Goal: Task Accomplishment & Management: Manage account settings

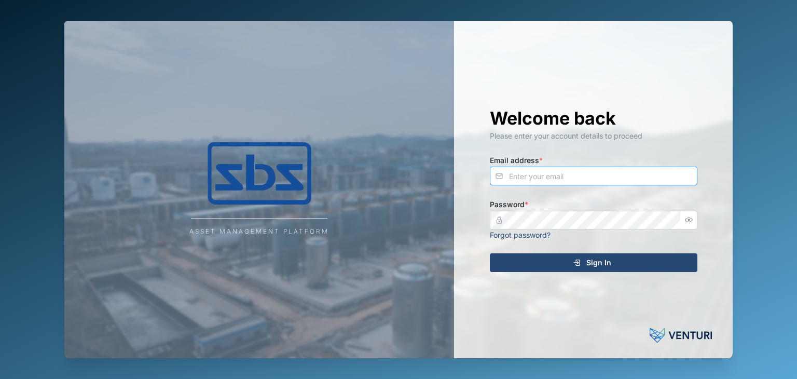
type input "[EMAIL_ADDRESS][DOMAIN_NAME]"
click at [604, 264] on span "Sign In" at bounding box center [598, 263] width 25 height 18
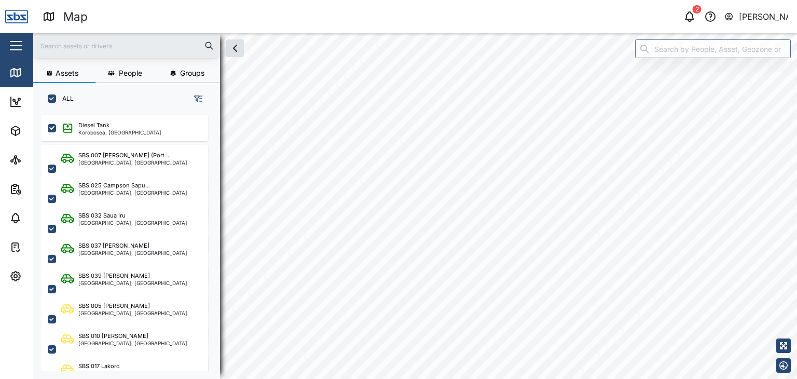
scroll to position [251, 162]
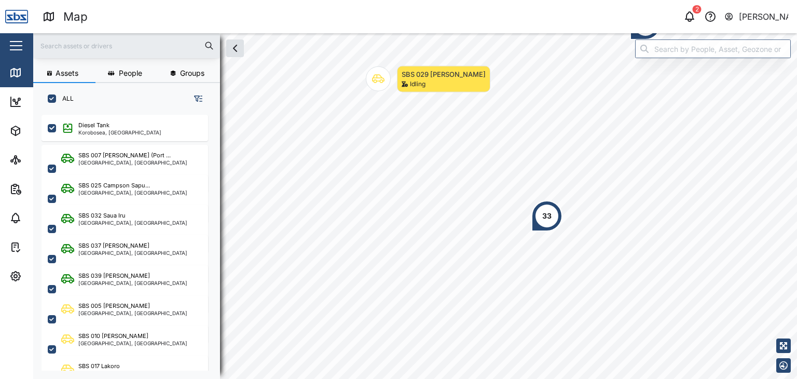
click at [71, 46] on input "text" at bounding box center [126, 46] width 174 height 16
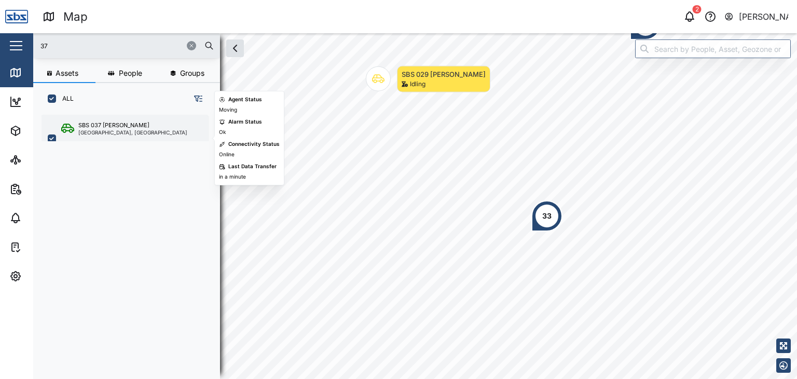
click at [109, 130] on div "[GEOGRAPHIC_DATA], [GEOGRAPHIC_DATA]" at bounding box center [132, 132] width 109 height 5
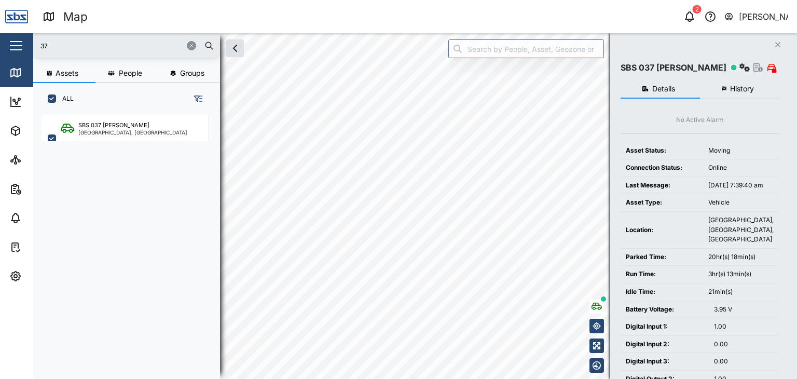
drag, startPoint x: 52, startPoint y: 38, endPoint x: 34, endPoint y: 39, distance: 18.7
click at [34, 39] on div "37" at bounding box center [126, 45] width 187 height 25
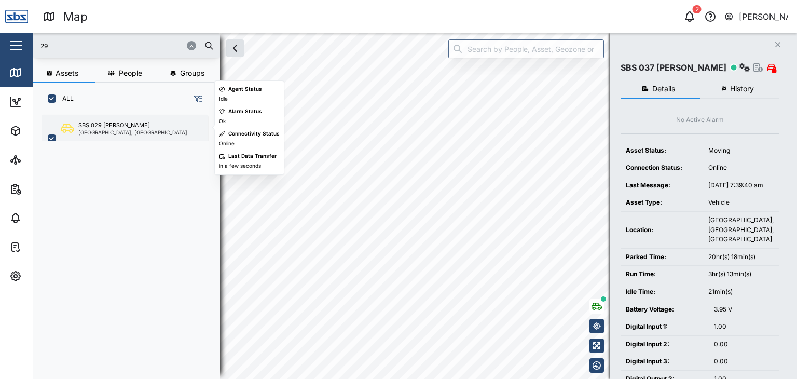
click at [111, 124] on div "SBS 029 [PERSON_NAME]" at bounding box center [114, 125] width 72 height 9
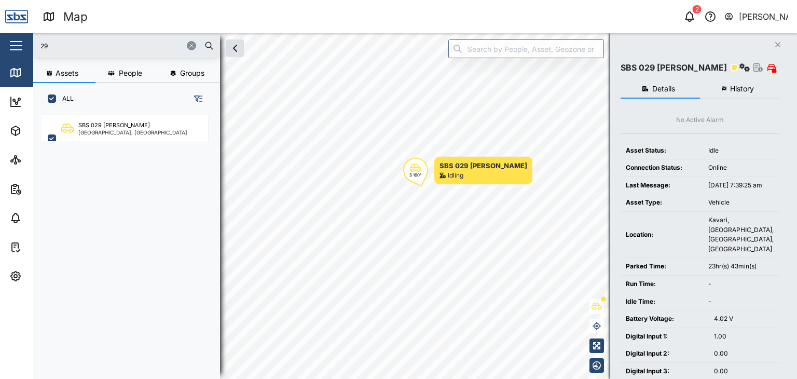
drag, startPoint x: 71, startPoint y: 46, endPoint x: 35, endPoint y: 50, distance: 35.5
click at [35, 50] on div "29" at bounding box center [126, 45] width 187 height 25
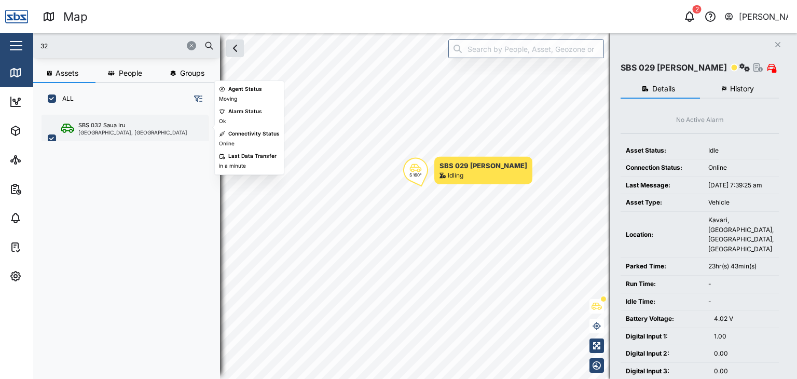
click at [122, 130] on div "[GEOGRAPHIC_DATA], [GEOGRAPHIC_DATA]" at bounding box center [132, 132] width 109 height 5
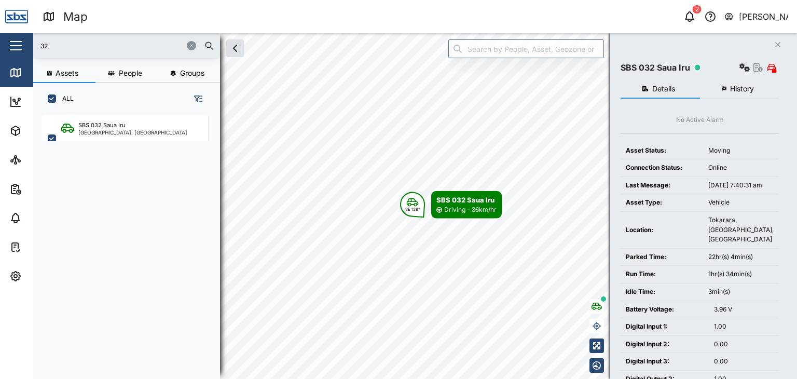
drag, startPoint x: 53, startPoint y: 45, endPoint x: 12, endPoint y: 32, distance: 43.1
click at [12, 32] on div "Map 2 [PERSON_NAME] Close Map Dashboard Assets ATS Camera Generator Personnel T…" at bounding box center [398, 189] width 797 height 379
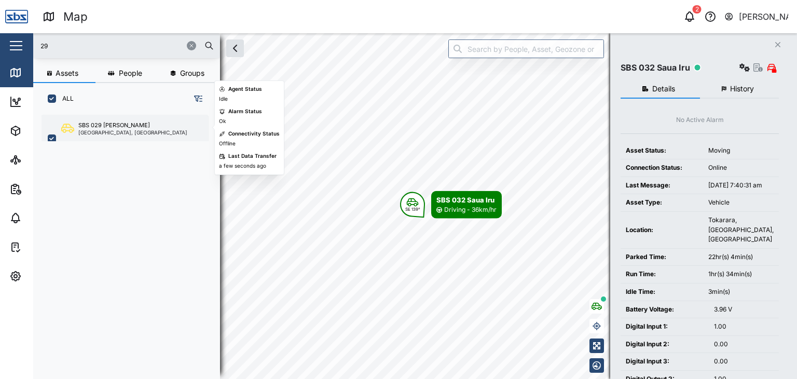
click at [100, 135] on div "SBS 029 [PERSON_NAME] I [GEOGRAPHIC_DATA], [GEOGRAPHIC_DATA]" at bounding box center [125, 139] width 167 height 48
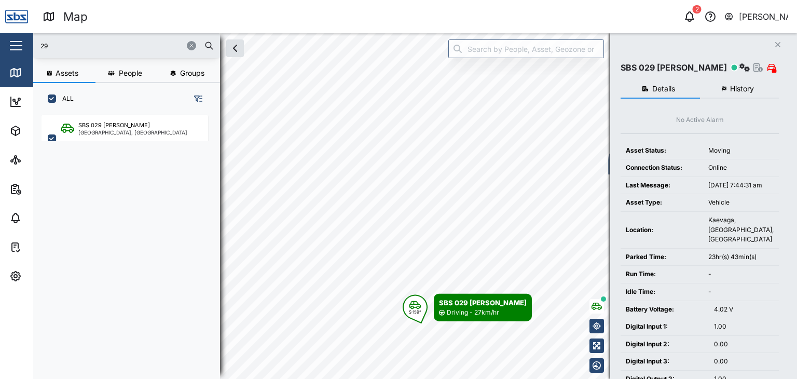
click at [46, 46] on input "29" at bounding box center [126, 46] width 174 height 16
drag, startPoint x: 56, startPoint y: 44, endPoint x: 15, endPoint y: 39, distance: 41.8
click at [15, 39] on div "Map 2 [PERSON_NAME] Close Map Dashboard Assets ATS Camera Generator Personnel T…" at bounding box center [398, 189] width 797 height 379
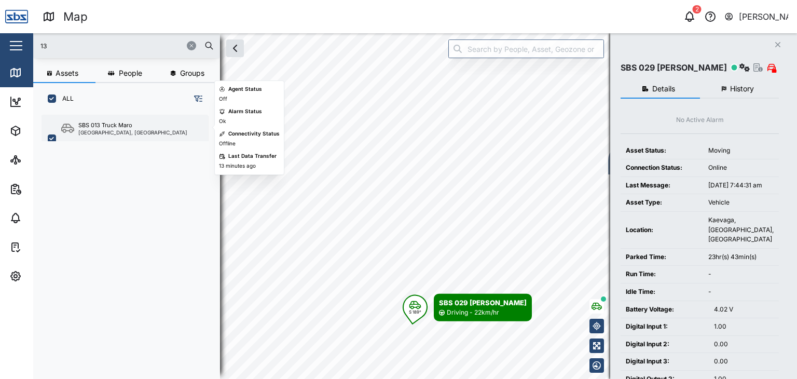
click at [100, 126] on div "SBS 013 Truck Maro" at bounding box center [105, 125] width 54 height 9
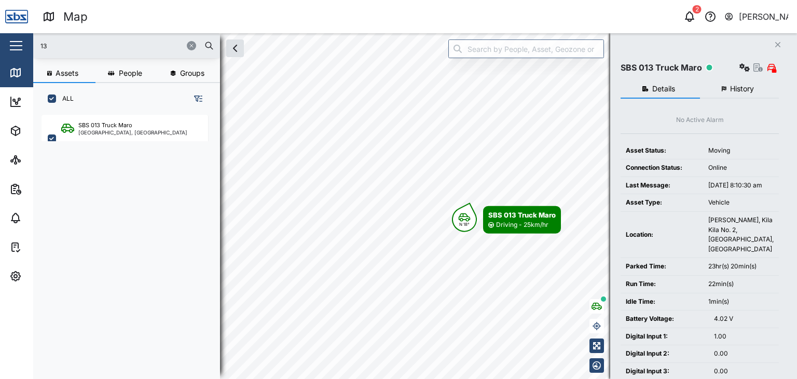
drag, startPoint x: 60, startPoint y: 43, endPoint x: 9, endPoint y: 32, distance: 52.0
click at [9, 32] on div "Map 2 [PERSON_NAME] Close Map Dashboard Assets ATS Camera Generator Personnel T…" at bounding box center [398, 189] width 797 height 379
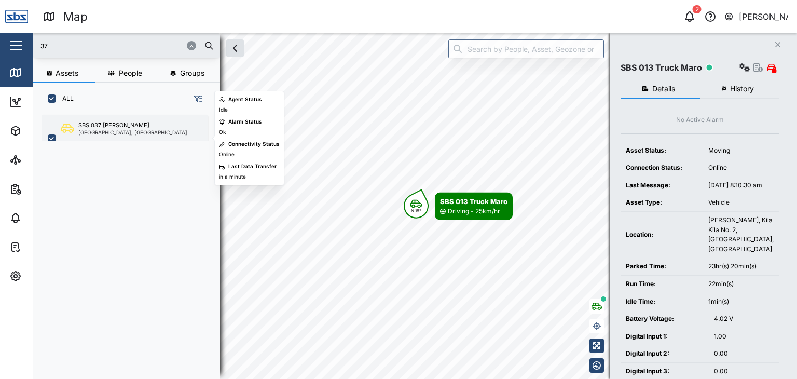
click at [107, 130] on div "[GEOGRAPHIC_DATA], [GEOGRAPHIC_DATA]" at bounding box center [132, 132] width 109 height 5
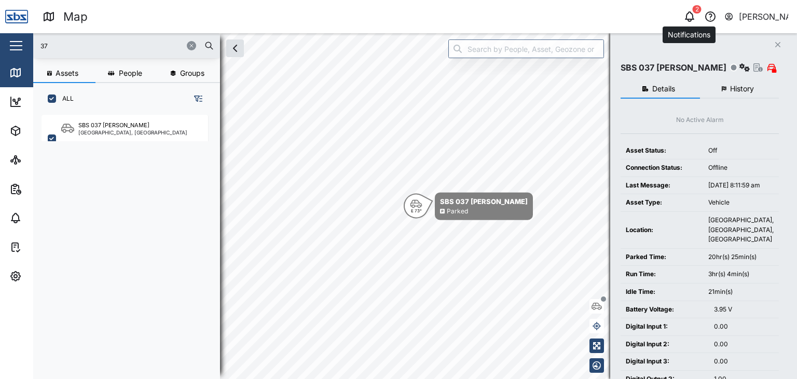
click at [694, 9] on div "2" at bounding box center [697, 9] width 9 height 8
click at [690, 18] on icon "button" at bounding box center [689, 16] width 12 height 12
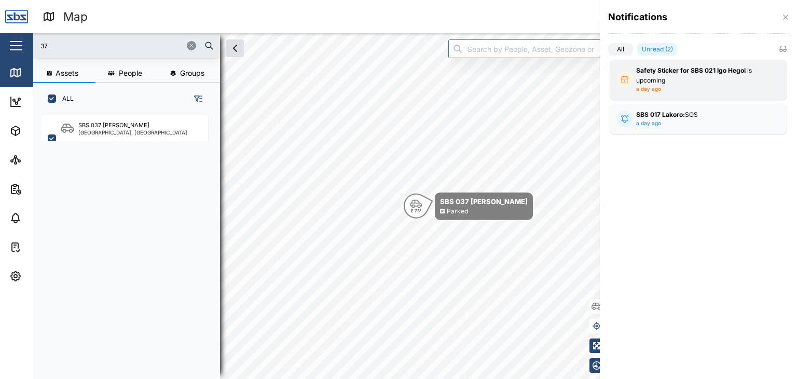
click at [669, 85] on div "Safety Sticker for SBS 021 Igo Hegoi is upcoming" at bounding box center [698, 75] width 125 height 19
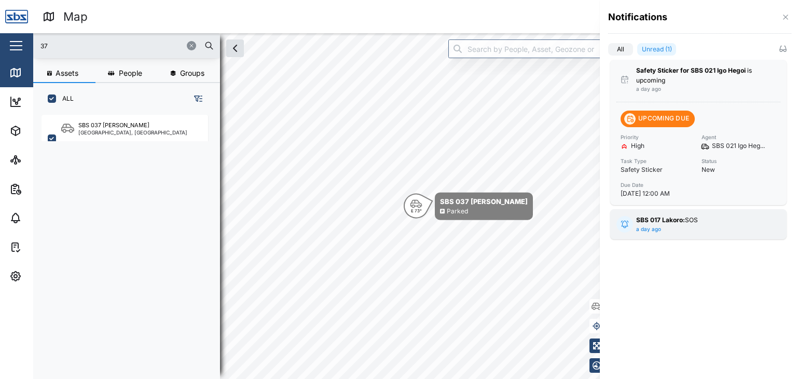
click at [684, 219] on strong "SBS 017 Lakoro:" at bounding box center [660, 220] width 49 height 8
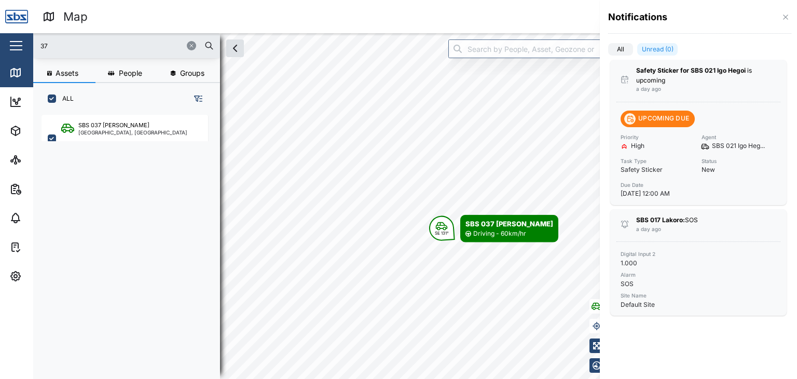
drag, startPoint x: 62, startPoint y: 52, endPoint x: 48, endPoint y: 48, distance: 15.0
click at [48, 48] on div at bounding box center [398, 189] width 797 height 379
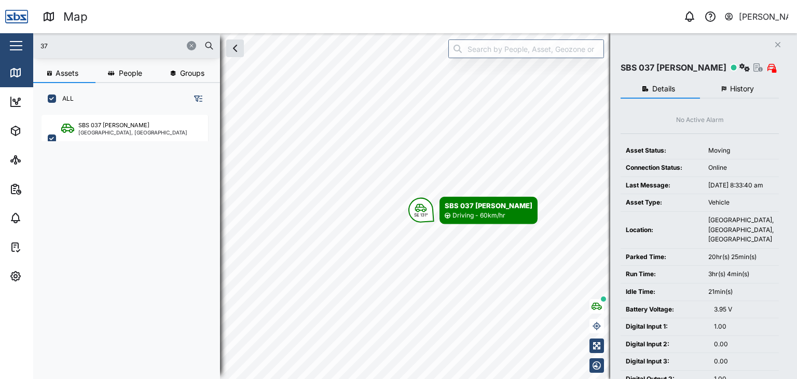
drag, startPoint x: 49, startPoint y: 48, endPoint x: 52, endPoint y: 42, distance: 7.0
click at [51, 45] on input "37" at bounding box center [126, 46] width 174 height 16
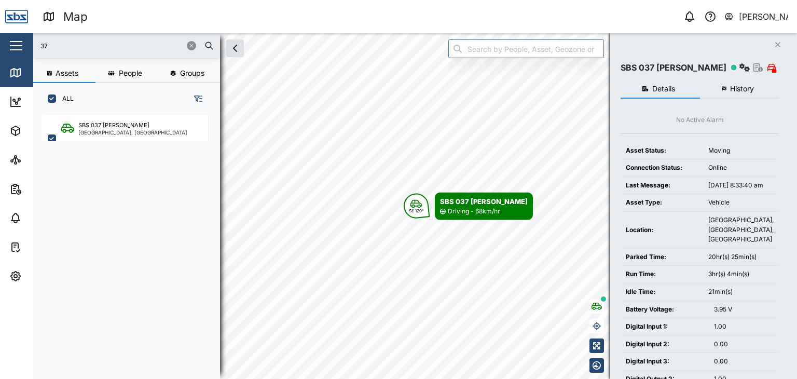
drag, startPoint x: 57, startPoint y: 38, endPoint x: 17, endPoint y: 38, distance: 40.5
click at [17, 38] on div "Map 0 [PERSON_NAME] Close Map Dashboard Assets ATS Camera Generator Personnel T…" at bounding box center [398, 189] width 797 height 379
drag, startPoint x: 68, startPoint y: 39, endPoint x: 4, endPoint y: 39, distance: 64.3
click at [22, 39] on div "Map 0 [PERSON_NAME] Close Map Dashboard Assets ATS Camera Generator Personnel T…" at bounding box center [398, 189] width 797 height 379
drag, startPoint x: 65, startPoint y: 50, endPoint x: 4, endPoint y: 36, distance: 62.2
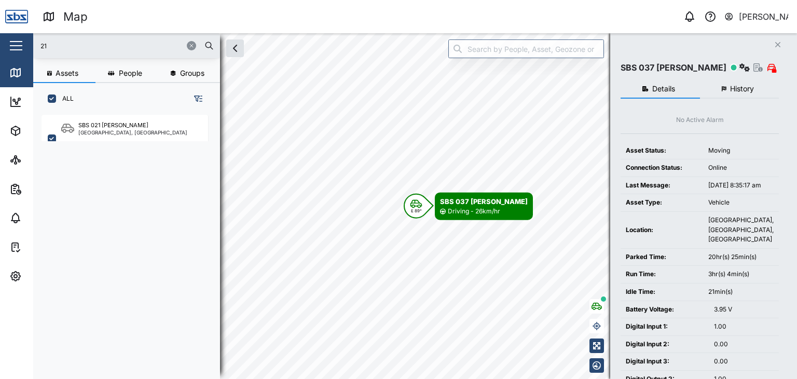
click at [5, 36] on div "Map 0 [PERSON_NAME] Close Map Dashboard Assets ATS Camera Generator Personnel T…" at bounding box center [398, 189] width 797 height 379
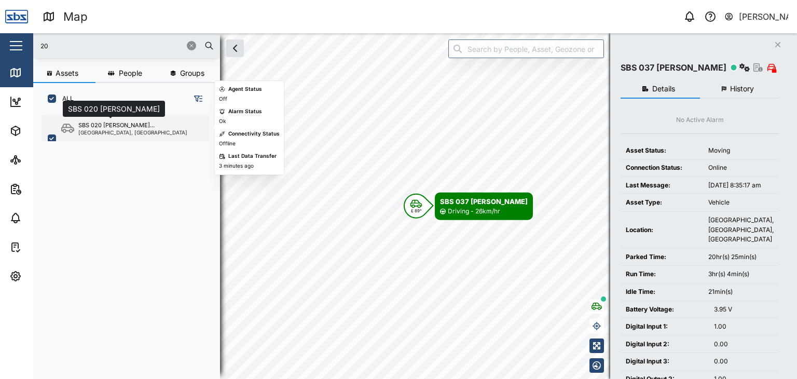
click at [116, 124] on div "SBS 020 [PERSON_NAME]..." at bounding box center [116, 125] width 76 height 9
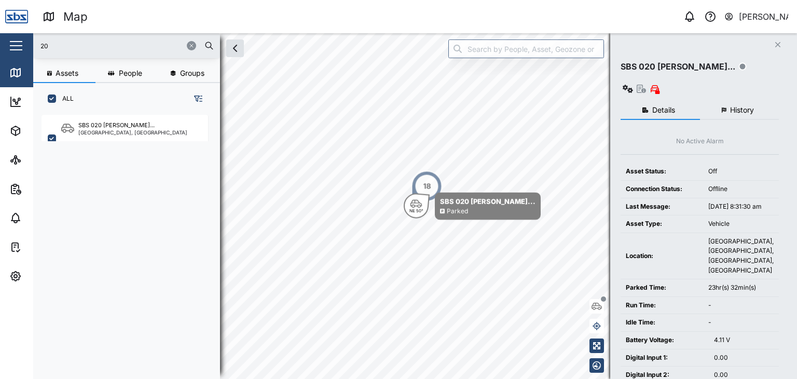
drag, startPoint x: 64, startPoint y: 44, endPoint x: 7, endPoint y: 46, distance: 57.6
click at [7, 46] on div "Map 0 [PERSON_NAME] Close Map Dashboard Assets ATS Camera Generator Personnel T…" at bounding box center [398, 189] width 797 height 379
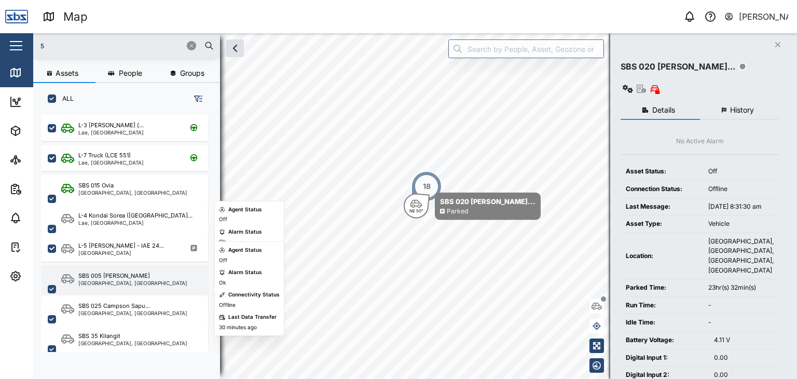
type input "5"
click at [100, 278] on div "SBS 005 [PERSON_NAME]" at bounding box center [114, 275] width 72 height 9
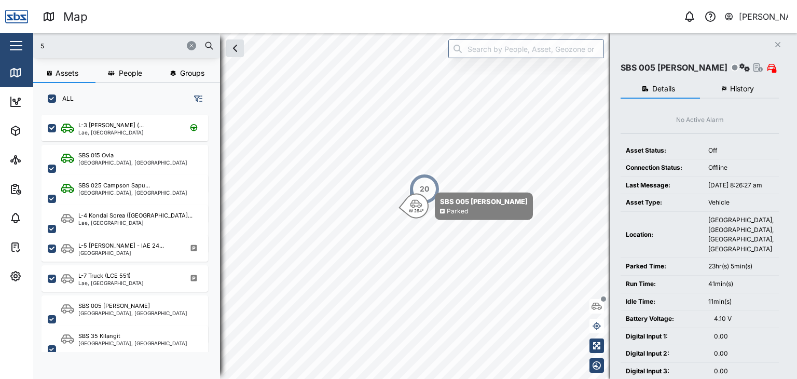
drag, startPoint x: 50, startPoint y: 44, endPoint x: 16, endPoint y: 44, distance: 33.7
click at [16, 44] on div "Map 0 [PERSON_NAME] Close Map Dashboard Assets ATS Camera Generator Personnel T…" at bounding box center [398, 189] width 797 height 379
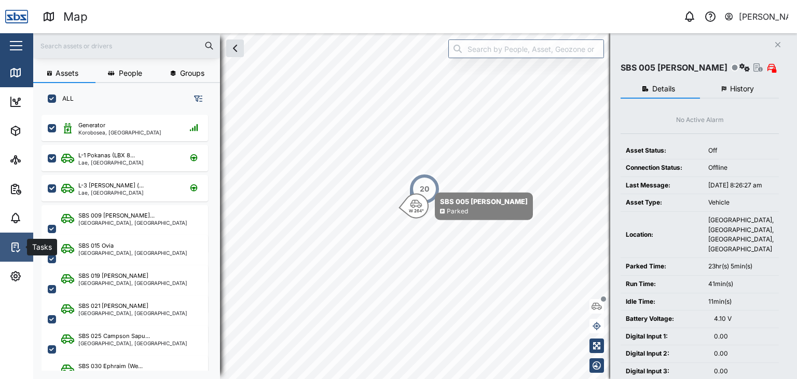
click at [20, 246] on icon at bounding box center [15, 247] width 12 height 12
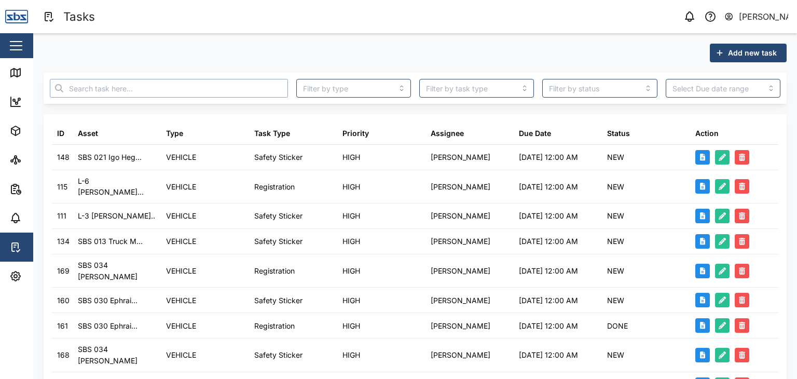
click at [150, 86] on input "text" at bounding box center [169, 88] width 238 height 19
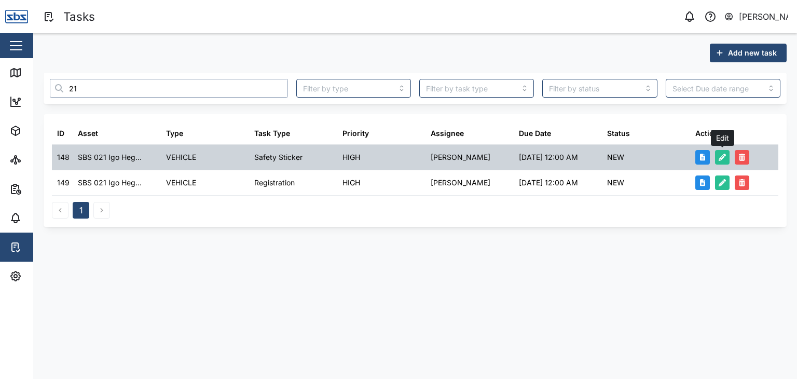
type input "21"
click at [724, 158] on icon "button" at bounding box center [722, 157] width 7 height 7
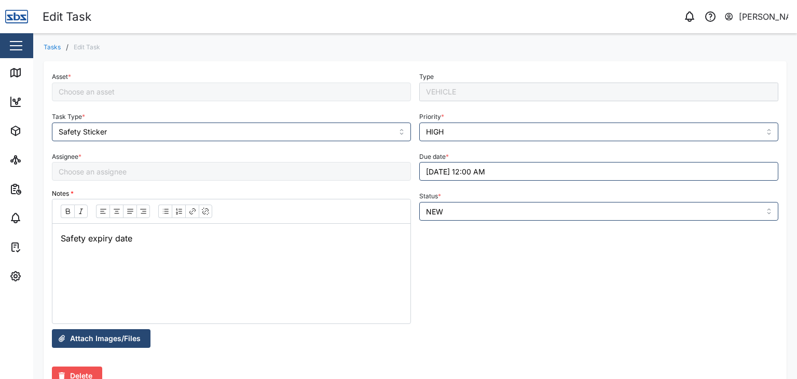
type input "[PERSON_NAME]"
type input "SBS 021 [PERSON_NAME]"
click at [476, 169] on button "[DATE] 12:00 AM" at bounding box center [598, 171] width 359 height 19
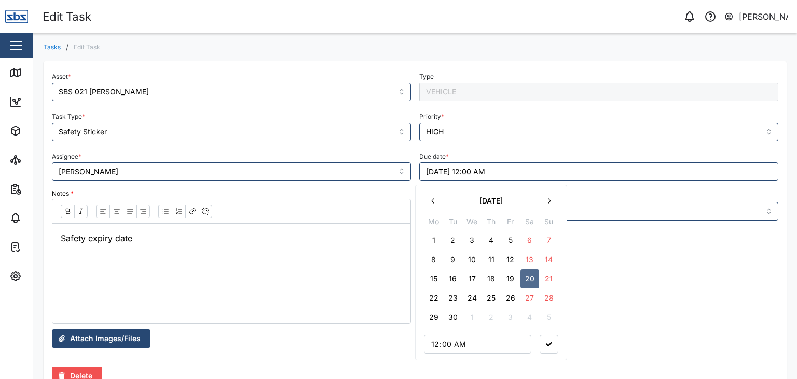
click at [549, 198] on icon "button" at bounding box center [549, 201] width 8 height 8
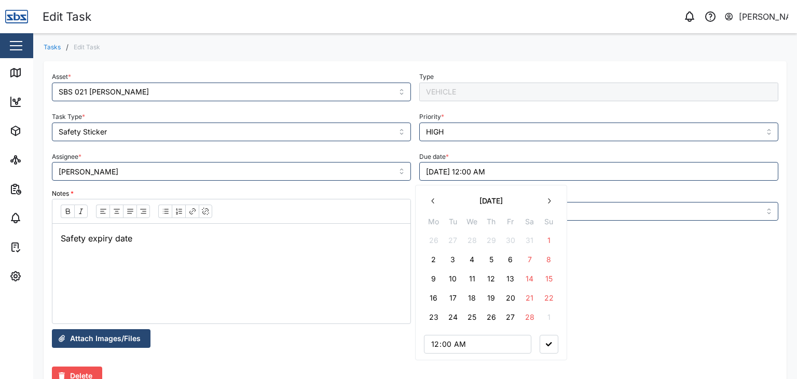
click at [549, 198] on icon "button" at bounding box center [549, 201] width 8 height 8
click at [513, 299] on button "20" at bounding box center [510, 297] width 19 height 19
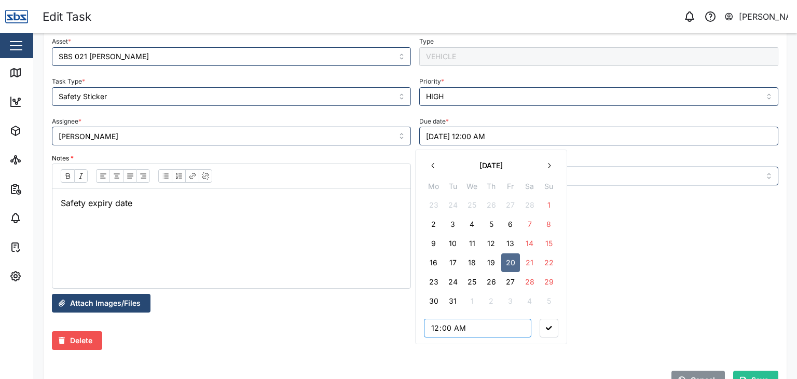
scroll to position [52, 0]
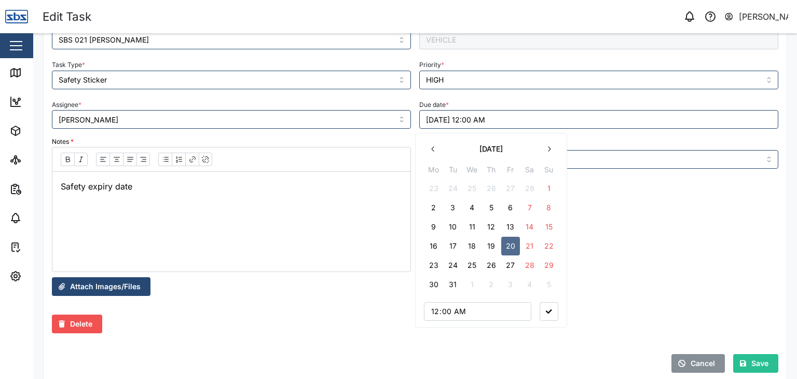
click at [550, 309] on button "button" at bounding box center [549, 311] width 19 height 19
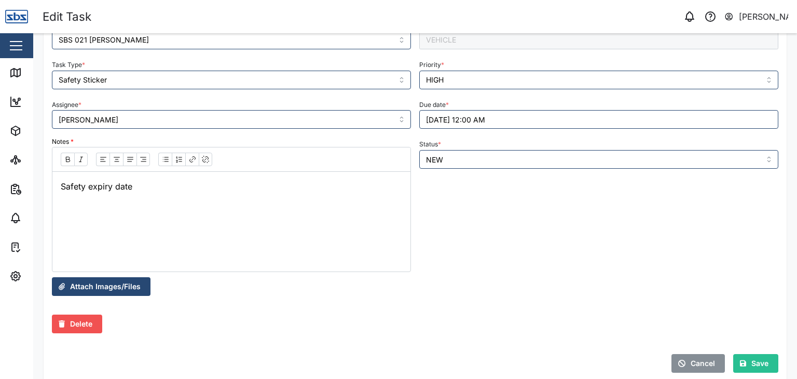
click at [751, 364] on span "Save" at bounding box center [759, 363] width 17 height 18
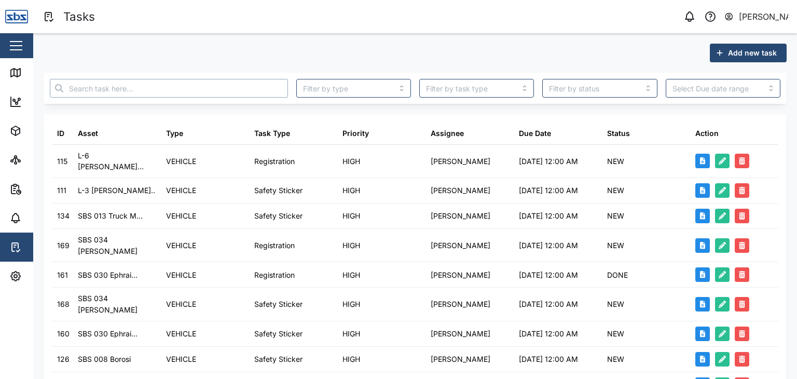
click at [103, 92] on input "text" at bounding box center [169, 88] width 238 height 19
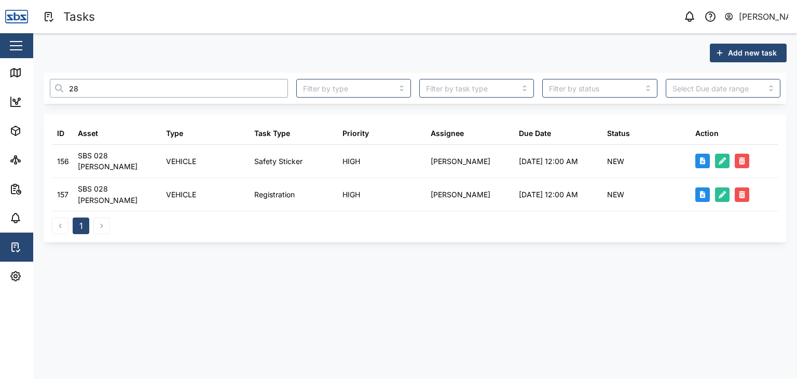
type input "28"
click at [20, 73] on icon at bounding box center [15, 72] width 9 height 8
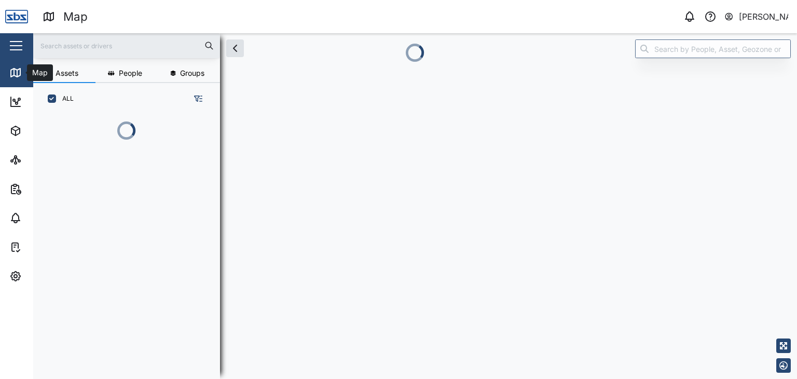
scroll to position [251, 162]
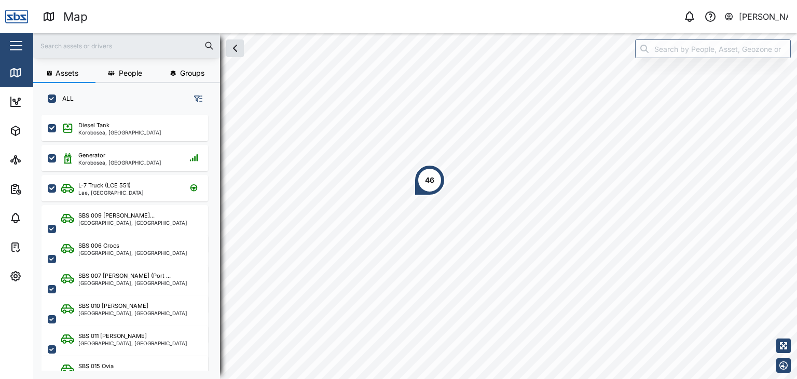
click at [95, 44] on input "text" at bounding box center [126, 46] width 174 height 16
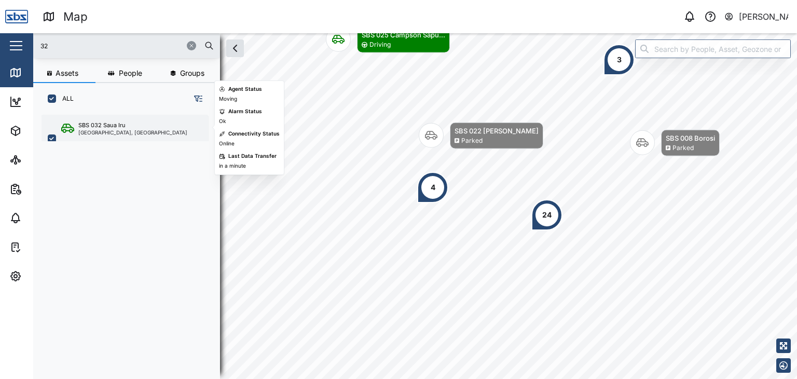
click at [131, 130] on div "[GEOGRAPHIC_DATA], [GEOGRAPHIC_DATA]" at bounding box center [132, 132] width 109 height 5
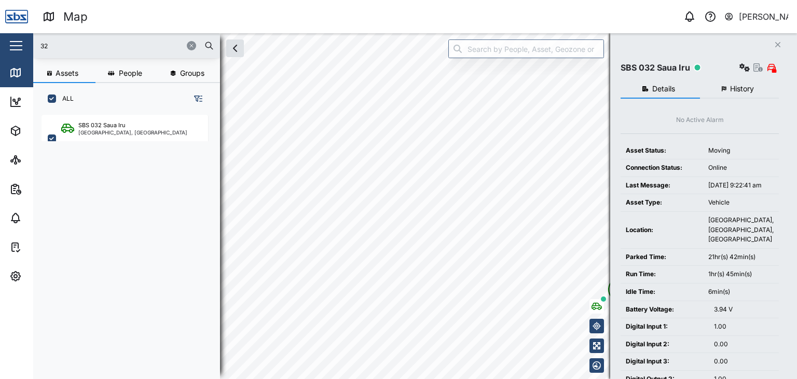
drag, startPoint x: 64, startPoint y: 52, endPoint x: 0, endPoint y: 46, distance: 64.1
click at [0, 46] on div "Map 0 [PERSON_NAME] Close Map Dashboard Assets ATS Camera Generator Personnel T…" at bounding box center [398, 189] width 797 height 379
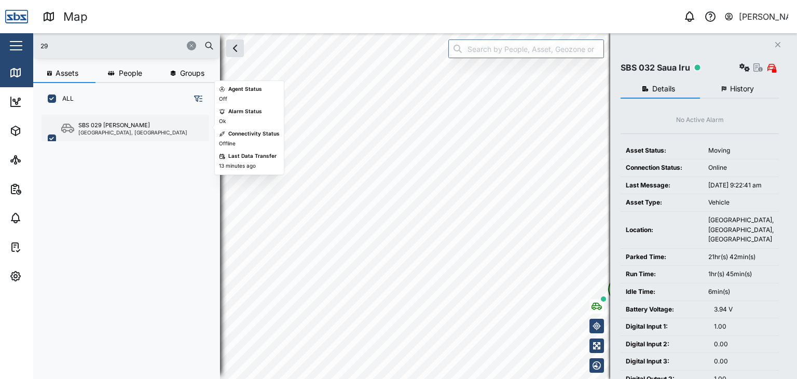
click at [108, 130] on div "[GEOGRAPHIC_DATA], [GEOGRAPHIC_DATA]" at bounding box center [132, 132] width 109 height 5
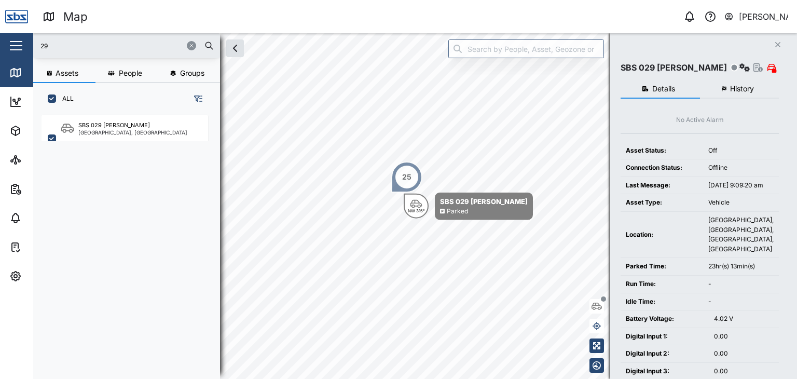
drag, startPoint x: 85, startPoint y: 47, endPoint x: 0, endPoint y: 15, distance: 90.5
click at [0, 15] on div "Map 0 [PERSON_NAME] Close Map Dashboard Assets ATS Camera Generator Personnel T…" at bounding box center [398, 189] width 797 height 379
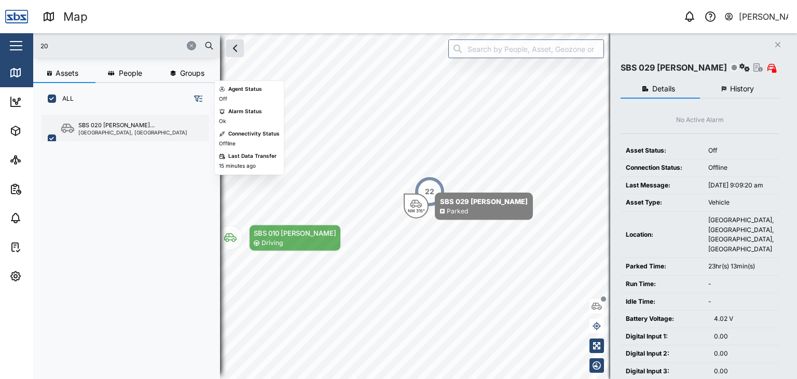
click at [121, 116] on div "SBS 020 [PERSON_NAME]... [GEOGRAPHIC_DATA], [GEOGRAPHIC_DATA]" at bounding box center [125, 139] width 167 height 48
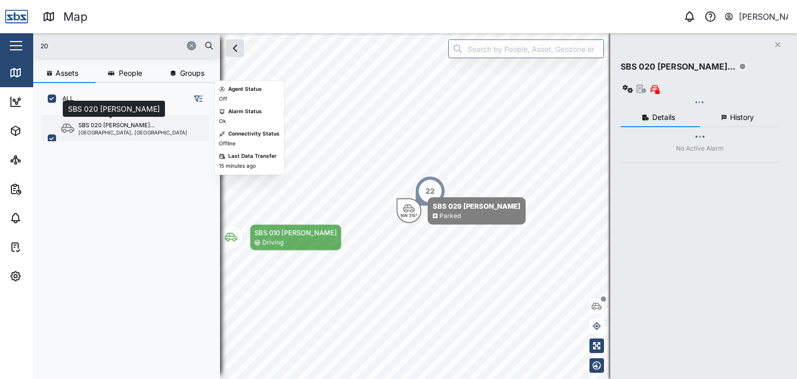
click at [119, 123] on div "SBS 020 [PERSON_NAME]..." at bounding box center [116, 125] width 76 height 9
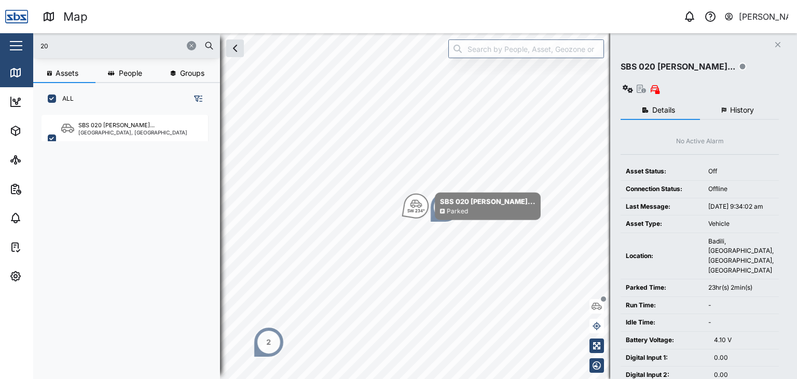
drag, startPoint x: 67, startPoint y: 53, endPoint x: 3, endPoint y: 24, distance: 70.9
click at [3, 24] on div "Map 0 [PERSON_NAME] Close Map Dashboard Assets ATS Camera Generator Personnel T…" at bounding box center [398, 189] width 797 height 379
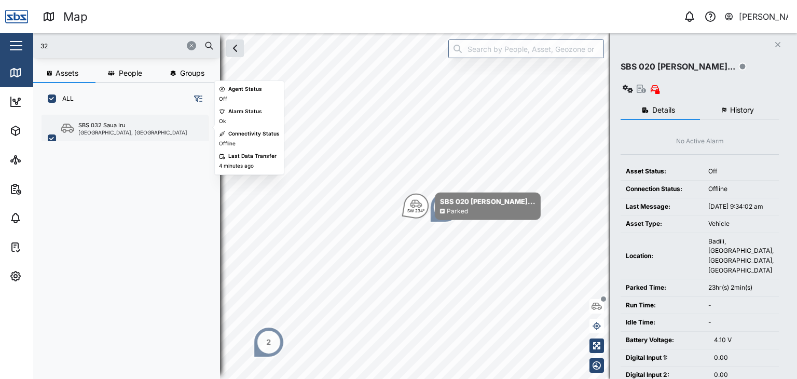
click at [111, 131] on div "[GEOGRAPHIC_DATA], [GEOGRAPHIC_DATA]" at bounding box center [132, 132] width 109 height 5
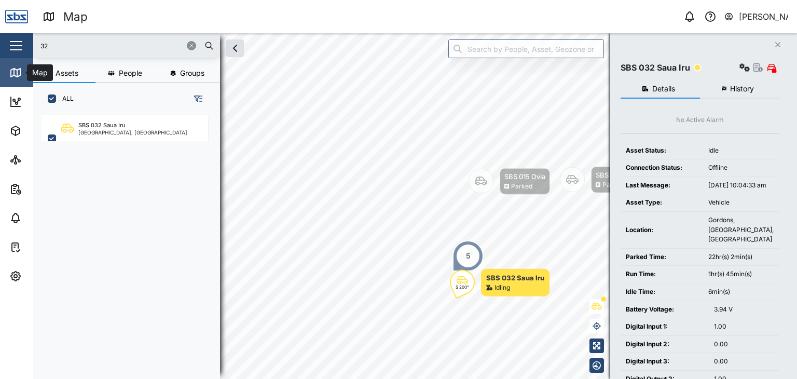
click at [17, 73] on icon at bounding box center [17, 73] width 0 height 7
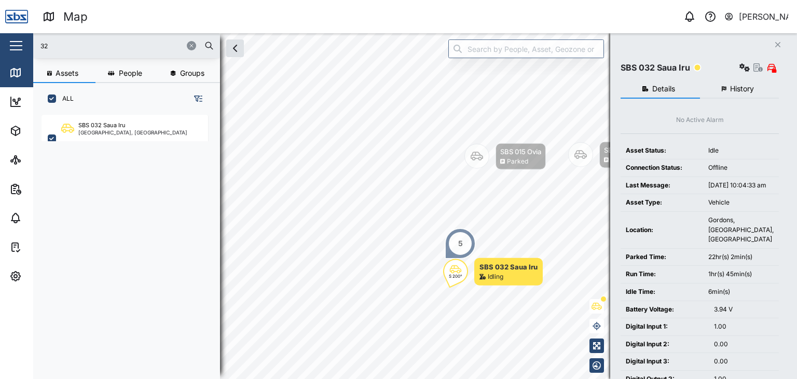
drag, startPoint x: 57, startPoint y: 46, endPoint x: 6, endPoint y: 46, distance: 50.8
click at [6, 46] on div "Map 0 [PERSON_NAME] Close Map Dashboard Assets ATS Camera Generator Personnel T…" at bounding box center [398, 189] width 797 height 379
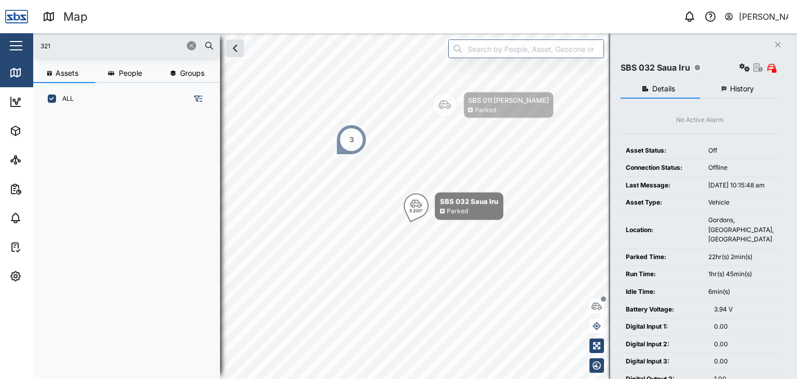
type input "32"
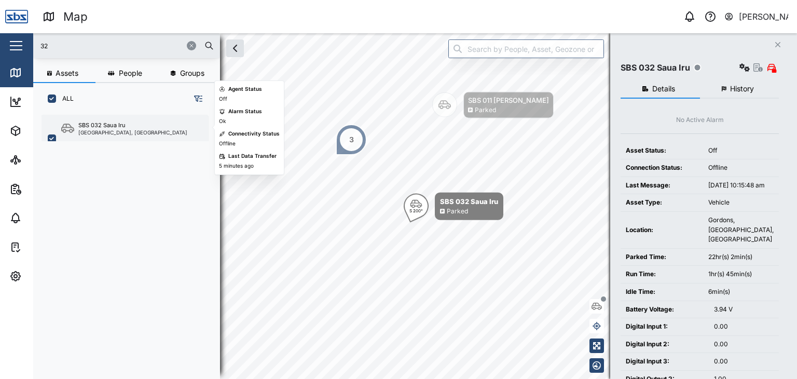
click at [123, 131] on div "[GEOGRAPHIC_DATA], [GEOGRAPHIC_DATA]" at bounding box center [132, 132] width 109 height 5
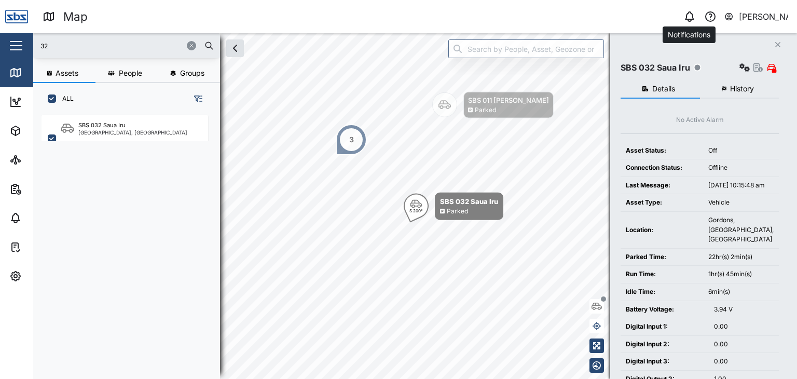
click at [691, 17] on icon "button" at bounding box center [689, 16] width 12 height 12
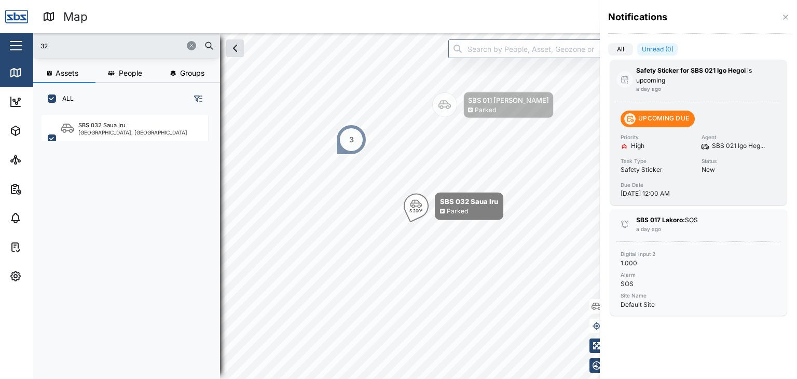
click at [709, 184] on div "Priority High Agent SBS 021 Igo Heg... Task Type Safety Sticker Status New Due …" at bounding box center [699, 165] width 156 height 65
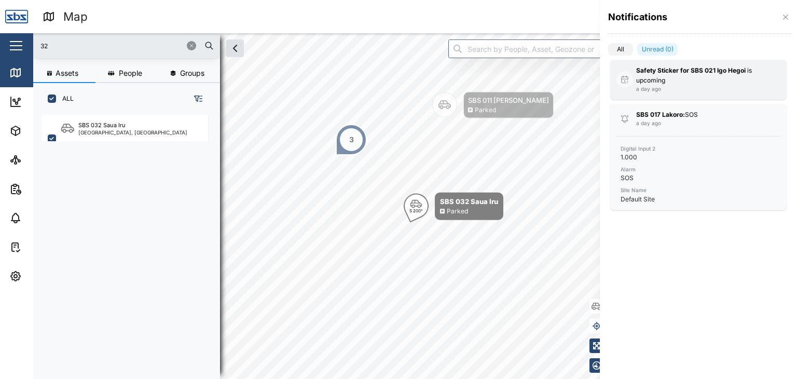
click at [697, 88] on div "Safety Sticker for SBS 021 Igo Hegoi is upcoming a day ago" at bounding box center [698, 79] width 125 height 27
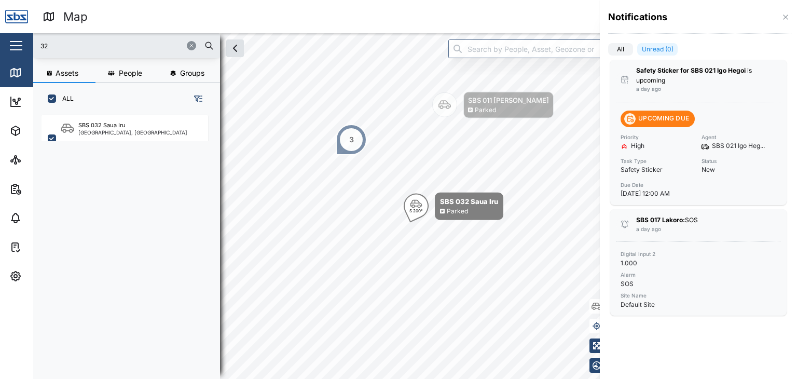
click at [16, 250] on div at bounding box center [398, 189] width 797 height 379
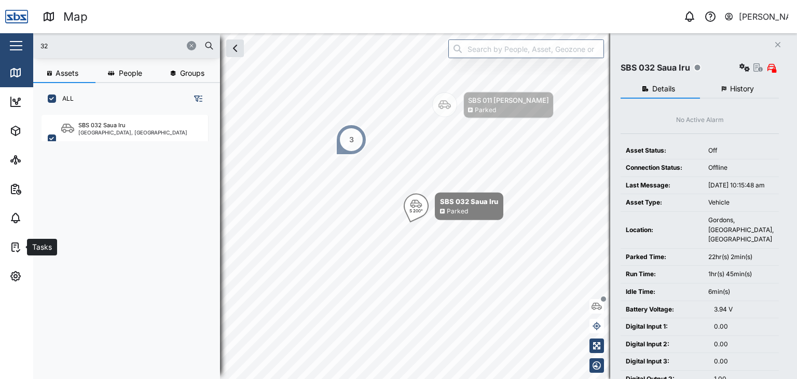
click at [16, 250] on icon at bounding box center [15, 247] width 12 height 12
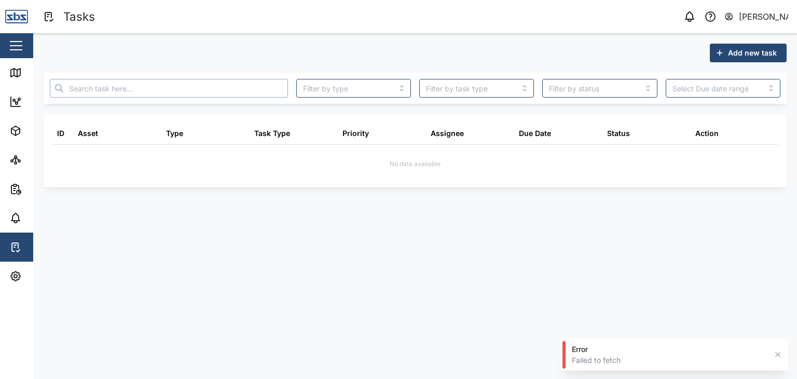
click at [64, 82] on input "text" at bounding box center [169, 88] width 238 height 19
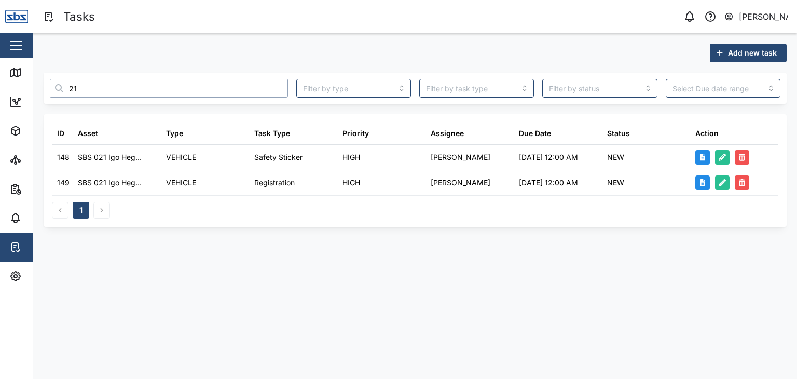
type input "21"
drag, startPoint x: 86, startPoint y: 82, endPoint x: 55, endPoint y: 78, distance: 31.0
click at [55, 78] on div "21" at bounding box center [169, 88] width 246 height 27
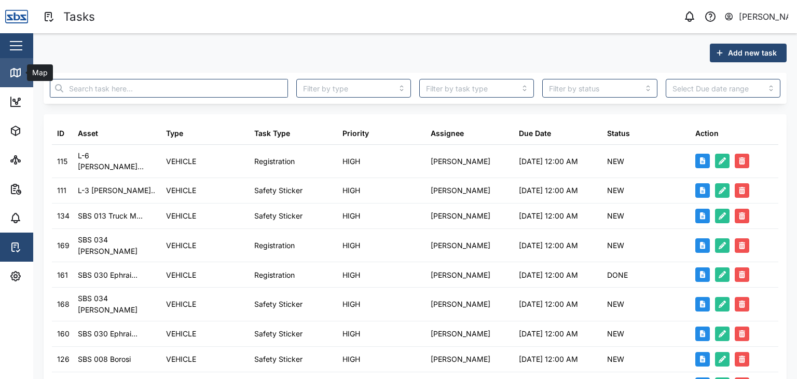
click at [16, 69] on icon at bounding box center [15, 72] width 9 height 8
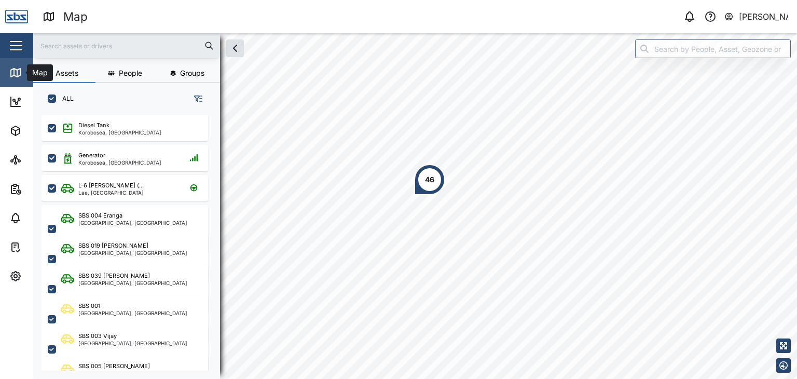
scroll to position [251, 162]
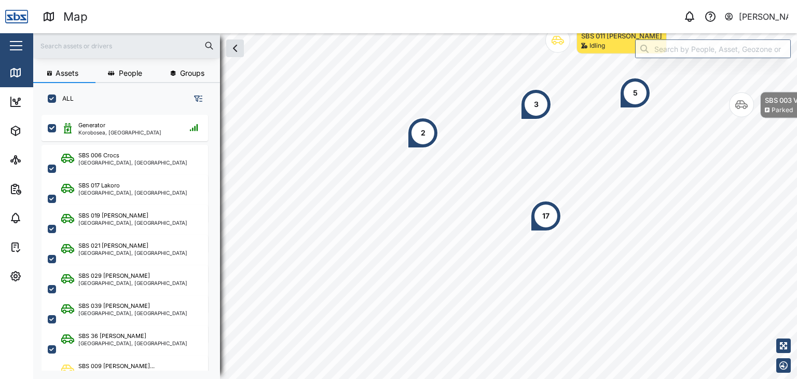
click at [69, 50] on input "text" at bounding box center [126, 46] width 174 height 16
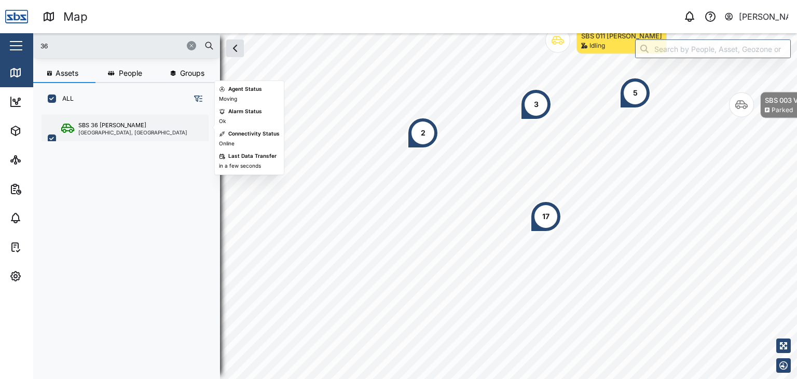
type input "36"
click at [93, 139] on div "SBS 36 [PERSON_NAME] [GEOGRAPHIC_DATA], [GEOGRAPHIC_DATA]" at bounding box center [125, 139] width 167 height 48
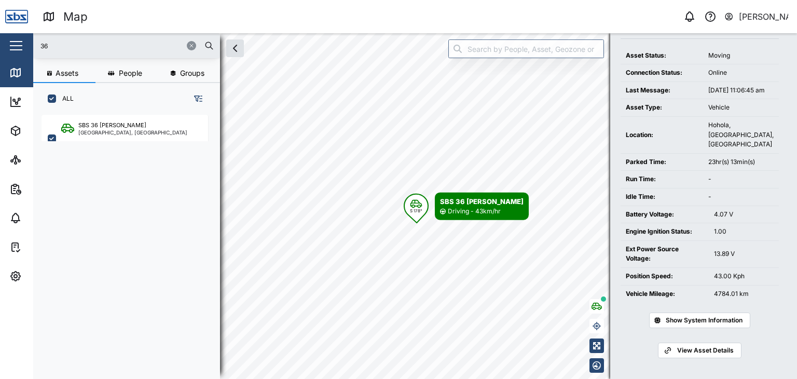
scroll to position [103, 0]
click at [23, 102] on div "Dashboard" at bounding box center [41, 101] width 64 height 12
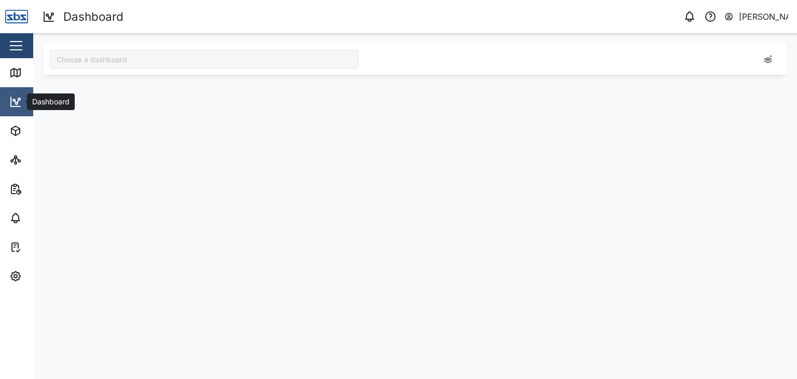
type input "Odometer Update"
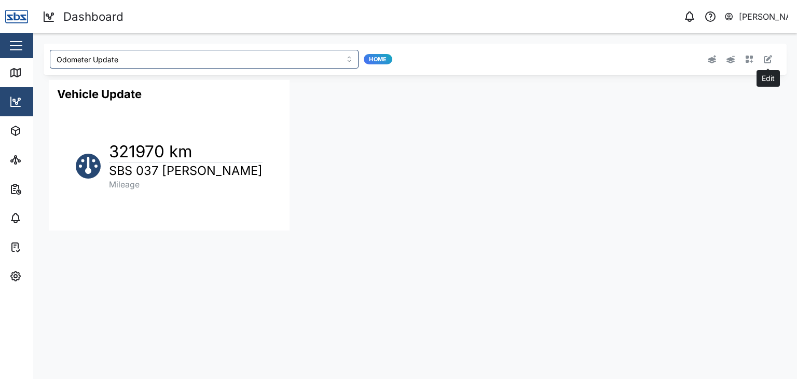
click at [770, 61] on icon "button" at bounding box center [768, 59] width 8 height 8
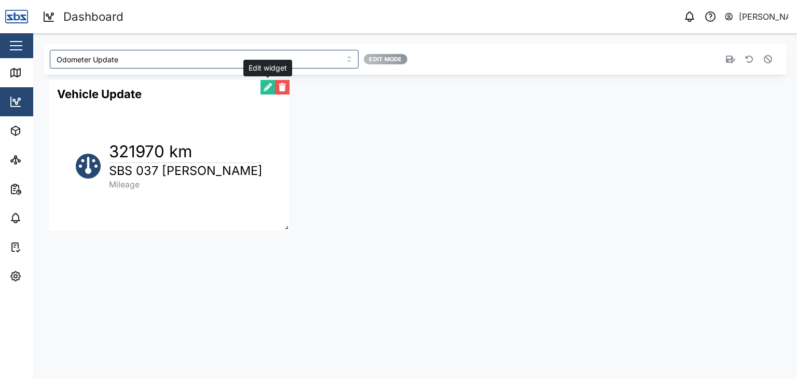
click at [271, 86] on button "button" at bounding box center [267, 87] width 15 height 15
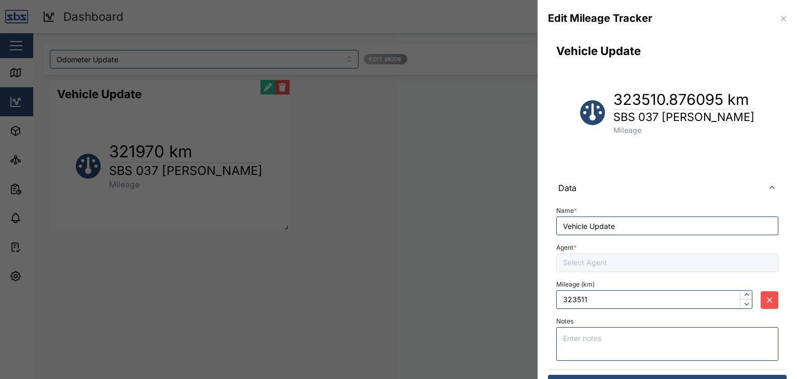
type input "323511"
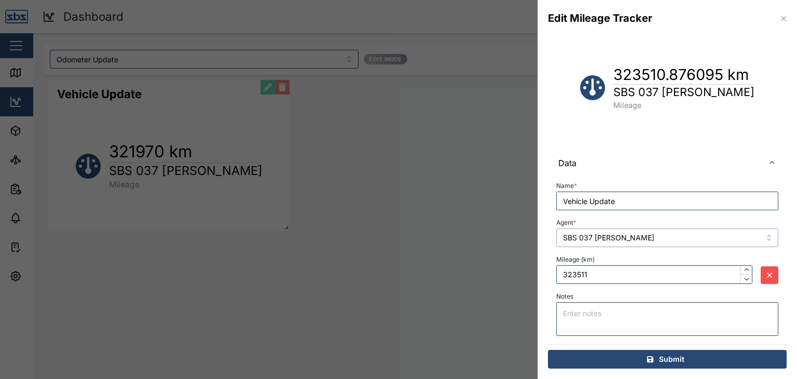
click at [753, 235] on input "SBS 037 [PERSON_NAME]" at bounding box center [667, 237] width 222 height 19
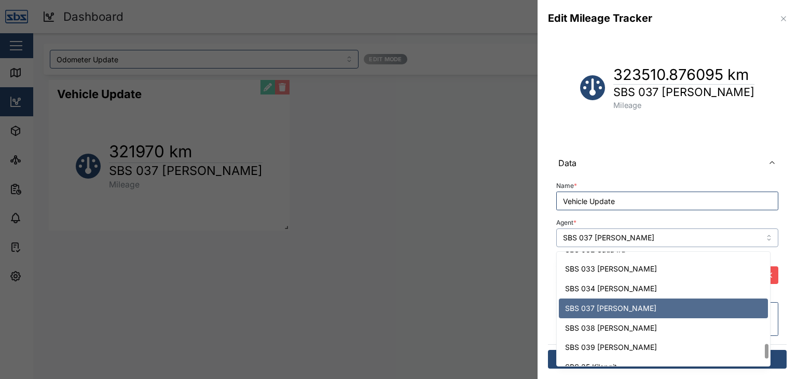
scroll to position [770, 0]
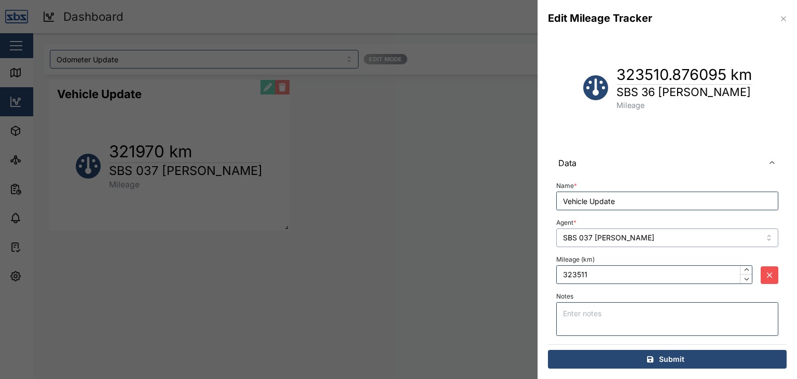
type input "SBS 36 [PERSON_NAME]"
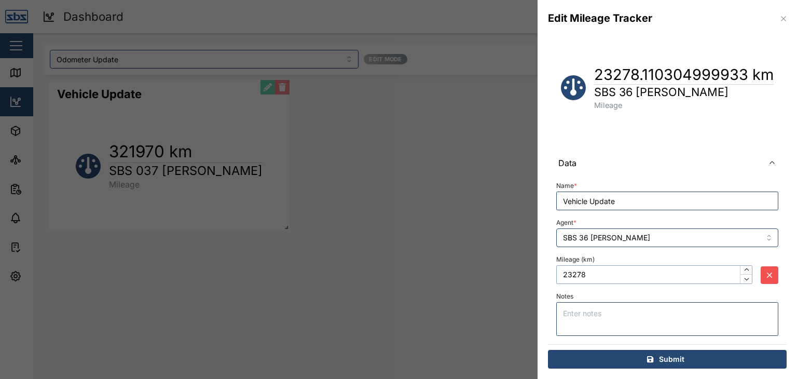
click at [587, 275] on input "23278" at bounding box center [654, 274] width 196 height 19
drag, startPoint x: 587, startPoint y: 275, endPoint x: 547, endPoint y: 274, distance: 40.0
click at [547, 274] on div "Vehicle Update 23278.110304999933 km SBS 36 [PERSON_NAME] Mileage Data Name * V…" at bounding box center [667, 195] width 259 height 367
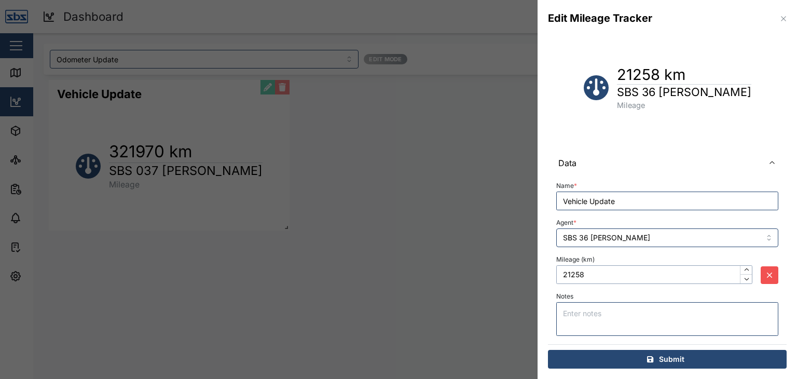
type input "21258"
click at [645, 353] on div "Submit" at bounding box center [666, 359] width 222 height 18
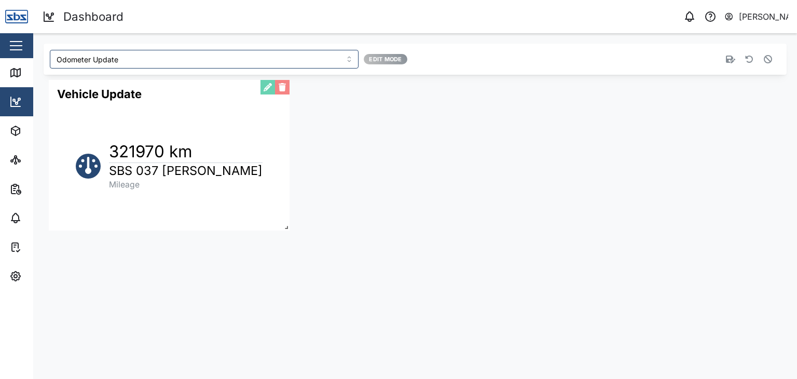
scroll to position [0, 0]
click at [22, 70] on div "Map" at bounding box center [29, 72] width 41 height 12
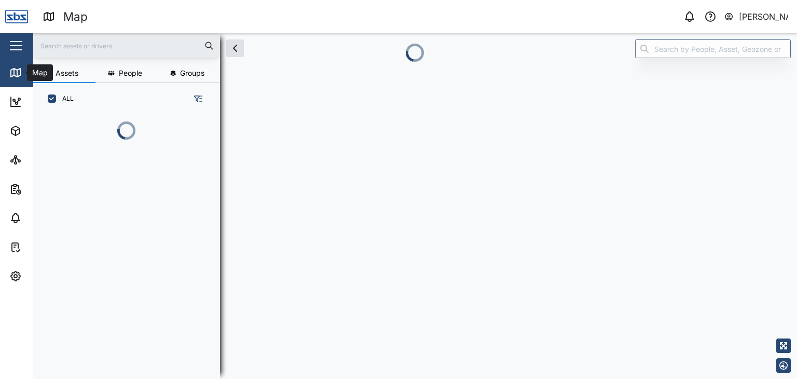
scroll to position [251, 162]
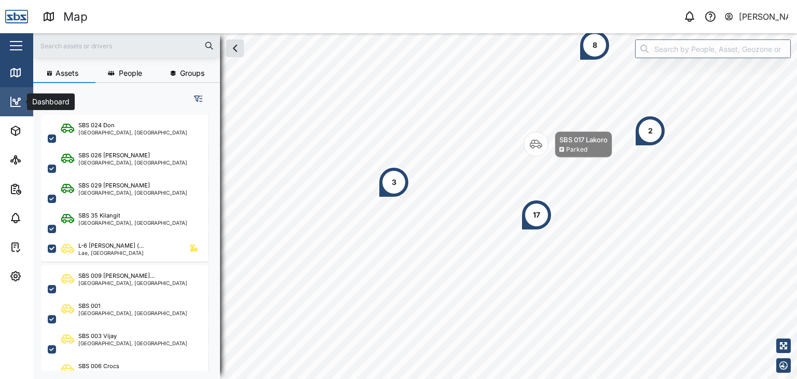
click at [21, 101] on icon at bounding box center [15, 101] width 12 height 12
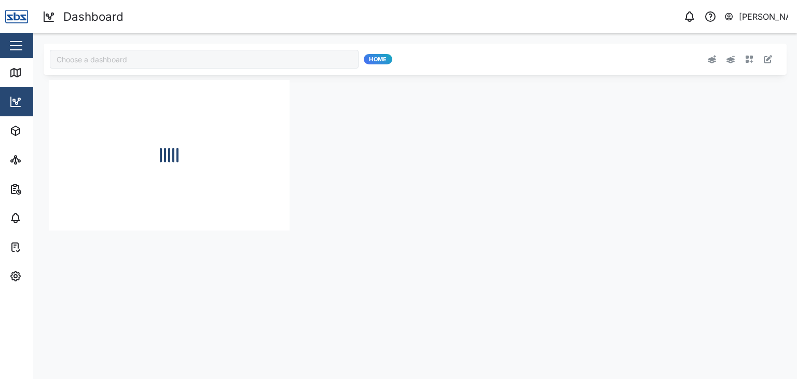
type input "Odometer Update"
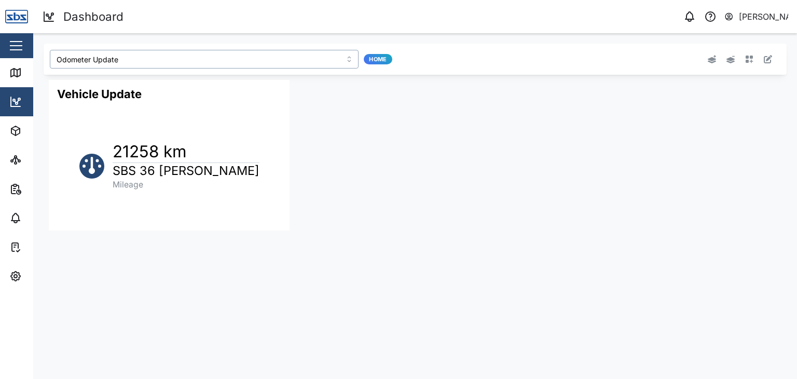
click at [140, 61] on input "Odometer Update" at bounding box center [204, 59] width 309 height 19
click at [765, 59] on icon "button" at bounding box center [768, 59] width 8 height 8
click at [265, 84] on button "button" at bounding box center [267, 87] width 15 height 15
type input "21259"
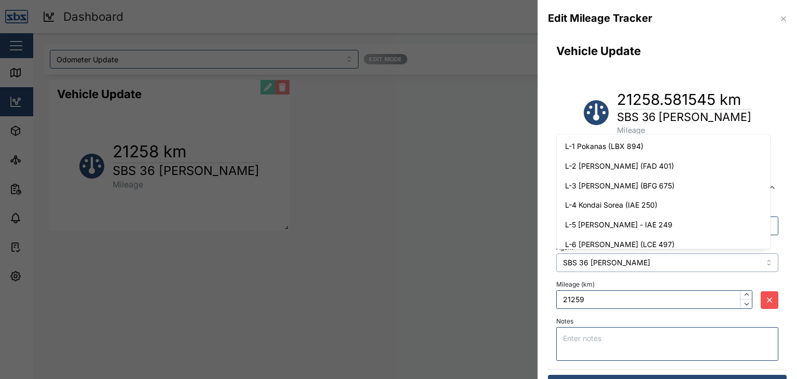
click at [764, 260] on input "SBS 36 [PERSON_NAME]" at bounding box center [667, 262] width 222 height 19
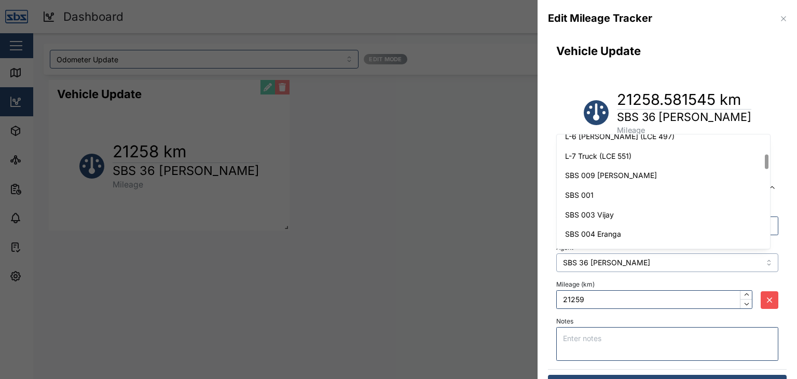
scroll to position [156, 0]
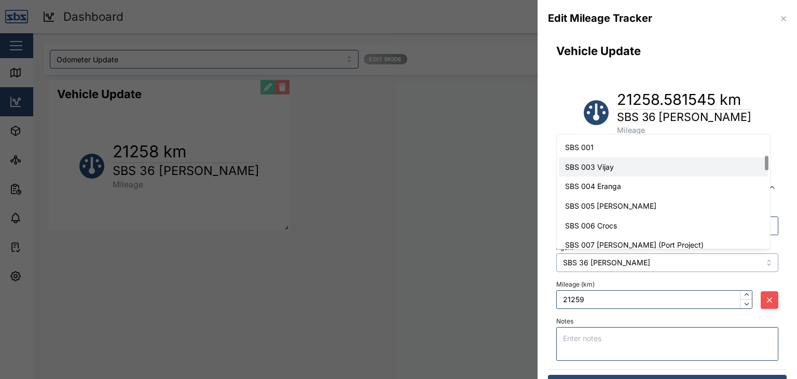
type input "SBS 003 Vijay"
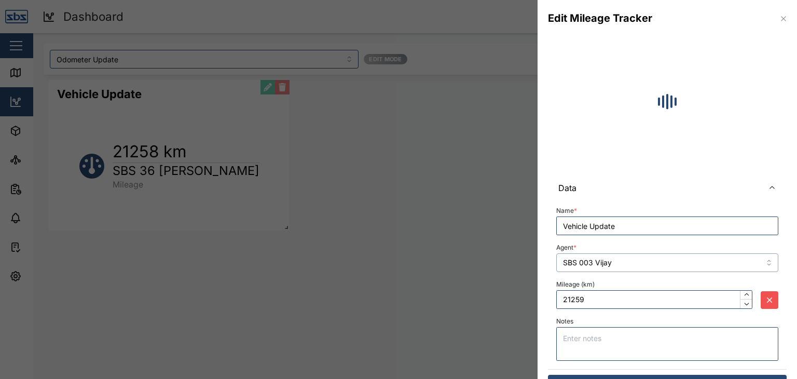
type input "21514"
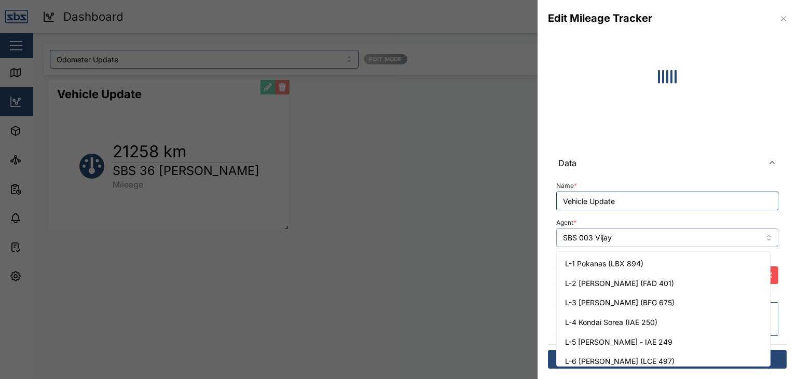
scroll to position [86, 0]
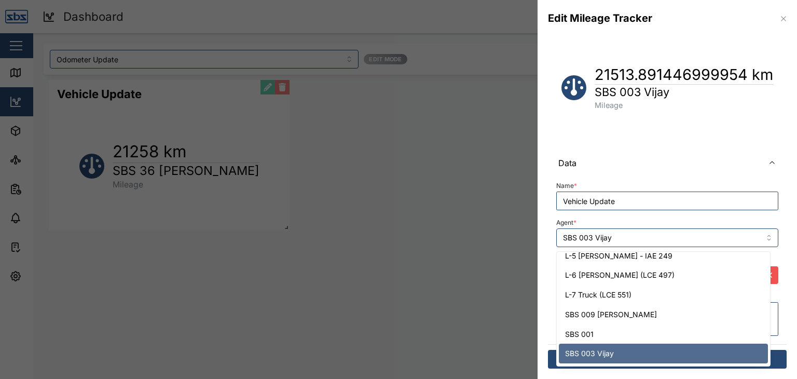
click at [340, 123] on div at bounding box center [398, 189] width 797 height 379
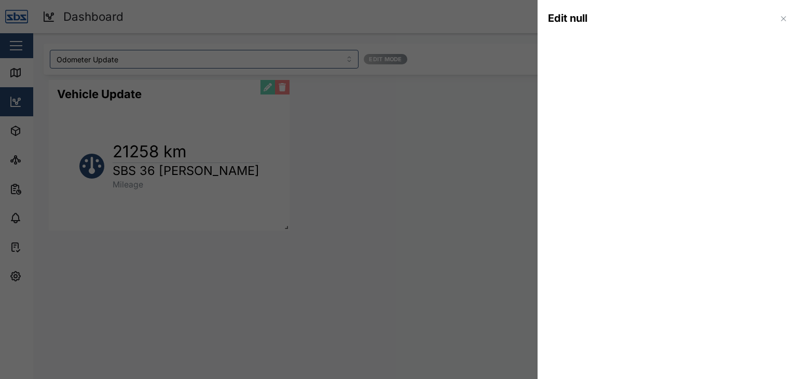
scroll to position [0, 0]
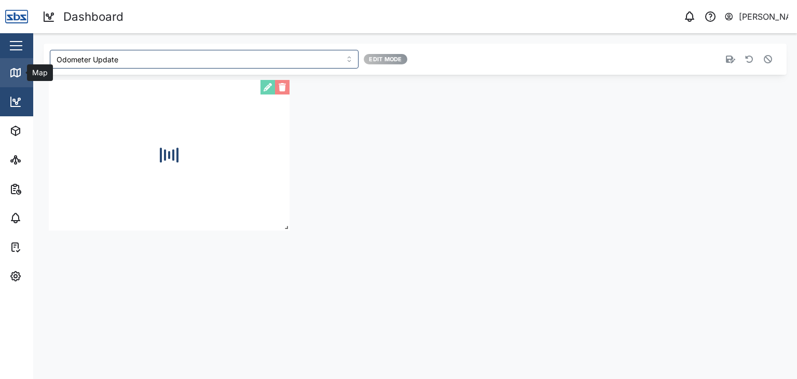
click at [23, 77] on div "Map" at bounding box center [29, 72] width 41 height 12
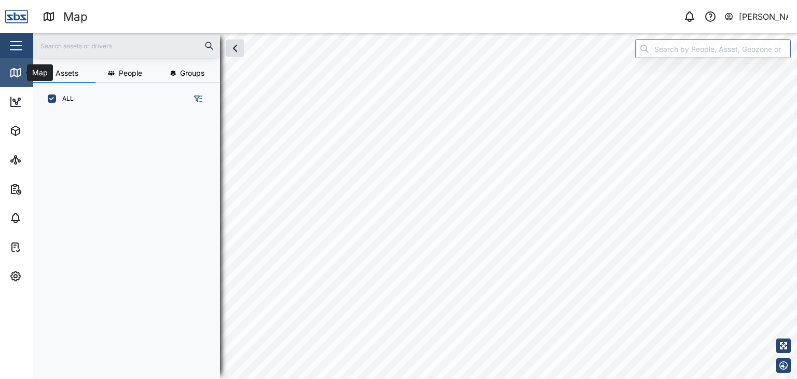
scroll to position [251, 162]
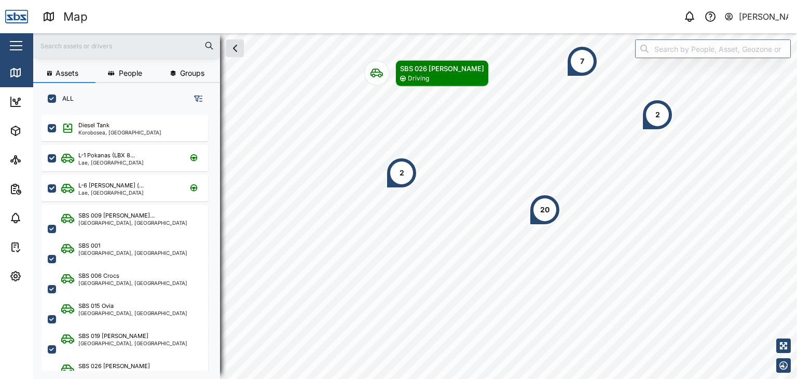
click at [73, 42] on input "text" at bounding box center [126, 46] width 174 height 16
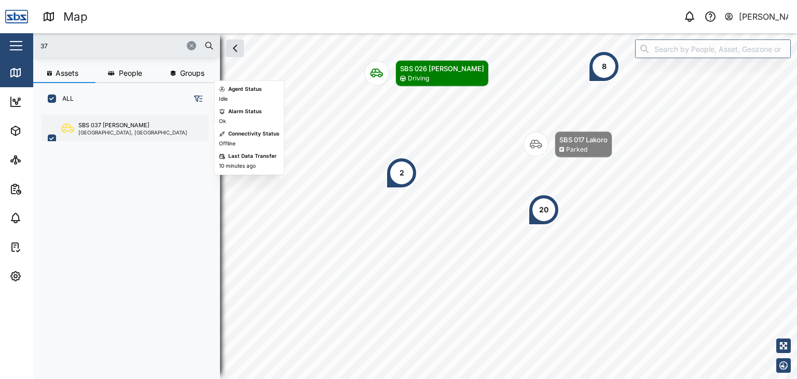
click at [98, 127] on div "SBS 037 [PERSON_NAME]" at bounding box center [113, 125] width 71 height 9
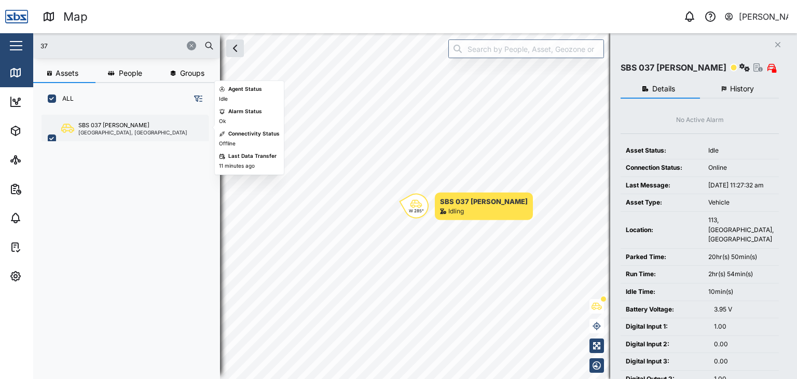
click at [114, 130] on div "[GEOGRAPHIC_DATA], [GEOGRAPHIC_DATA]" at bounding box center [132, 132] width 109 height 5
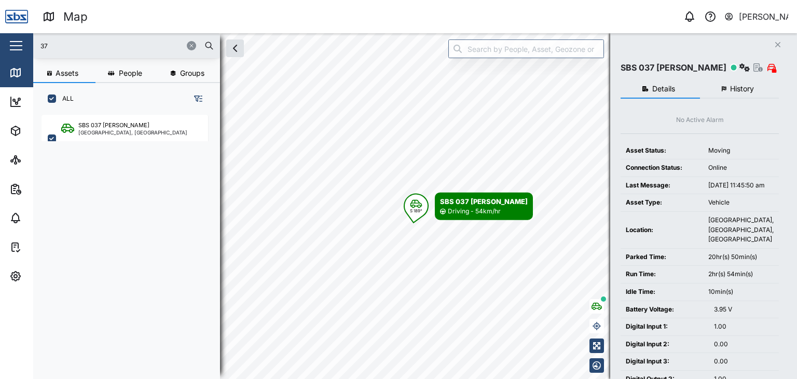
drag, startPoint x: 48, startPoint y: 45, endPoint x: 22, endPoint y: 46, distance: 25.4
click at [22, 46] on div "Map 0 [PERSON_NAME] Close Map Dashboard Assets ATS Camera Generator Personnel T…" at bounding box center [398, 189] width 797 height 379
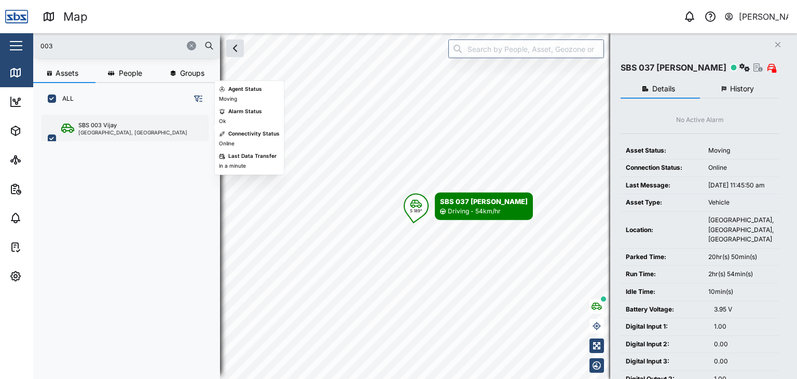
click at [101, 126] on div "SBS 003 Vijay" at bounding box center [97, 125] width 38 height 9
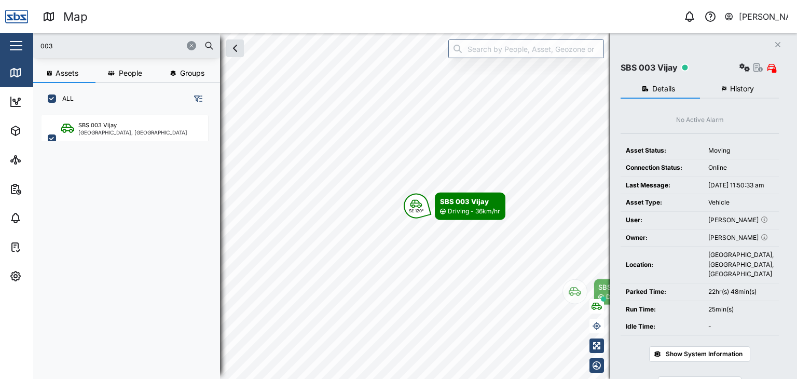
drag, startPoint x: 64, startPoint y: 46, endPoint x: 13, endPoint y: 44, distance: 50.9
click at [13, 44] on div "Map 0 [PERSON_NAME] Close Map Dashboard Assets ATS Camera Generator Personnel T…" at bounding box center [398, 189] width 797 height 379
type input "37"
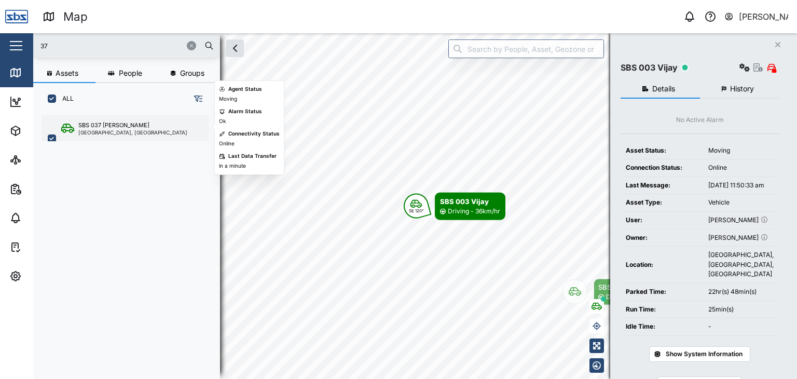
click at [107, 130] on div "[GEOGRAPHIC_DATA], [GEOGRAPHIC_DATA]" at bounding box center [132, 132] width 109 height 5
